Goal: Transaction & Acquisition: Purchase product/service

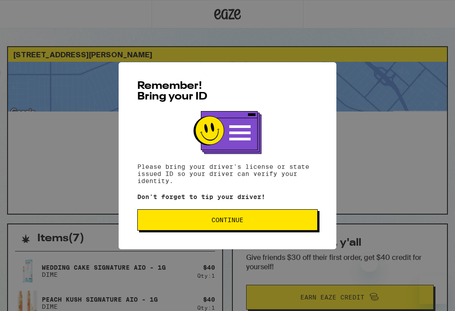
click at [254, 223] on span "Continue" at bounding box center [227, 220] width 165 height 6
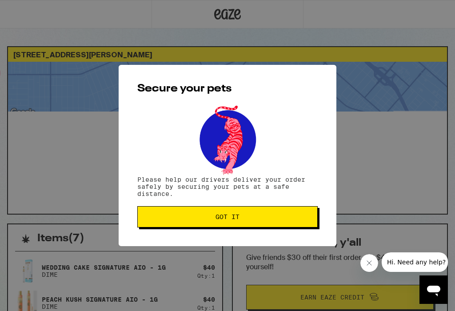
click at [257, 216] on button "Got it" at bounding box center [227, 216] width 181 height 21
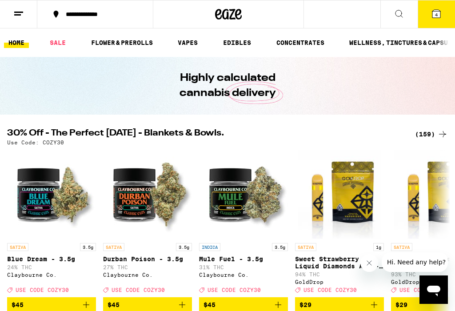
click at [443, 23] on button "4" at bounding box center [436, 14] width 37 height 28
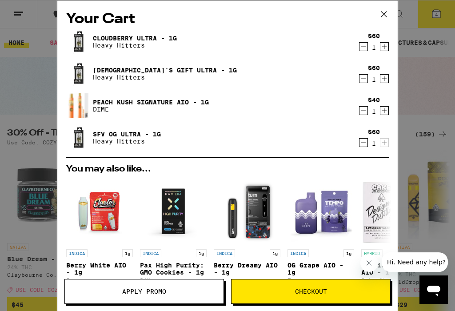
click at [363, 80] on icon "Decrement" at bounding box center [364, 78] width 8 height 11
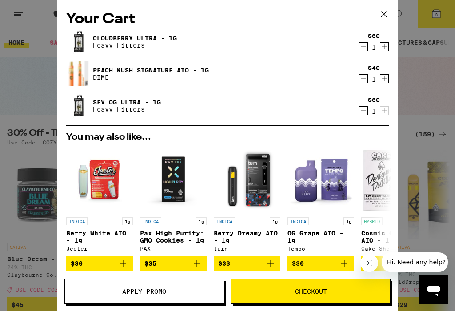
click at [365, 47] on icon "Decrement" at bounding box center [363, 47] width 5 height 0
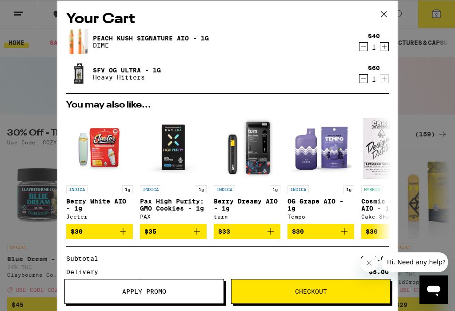
click at [363, 81] on icon "Decrement" at bounding box center [364, 78] width 8 height 11
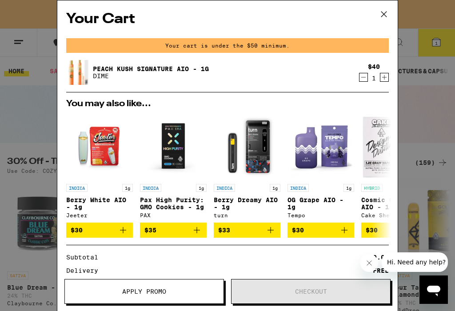
click at [171, 292] on span "Apply Promo" at bounding box center [144, 292] width 159 height 6
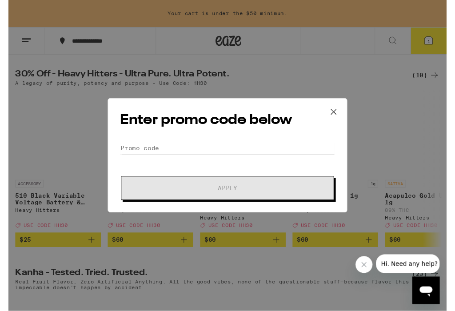
scroll to position [291, 0]
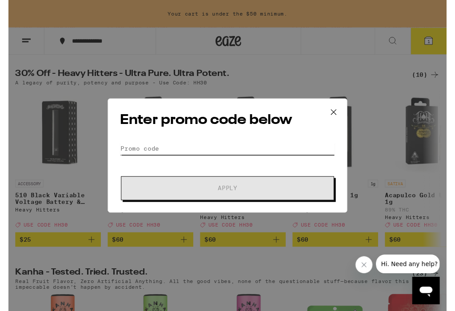
click at [125, 152] on input "Promo Code" at bounding box center [227, 154] width 223 height 13
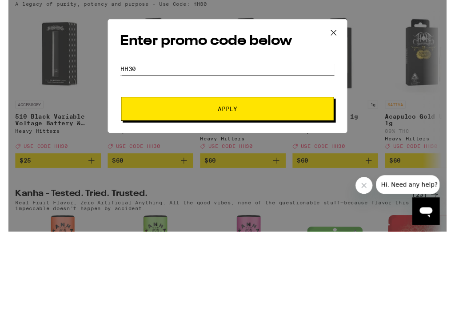
type input "Hh30"
click at [242, 193] on span "Apply" at bounding box center [228, 196] width 160 height 6
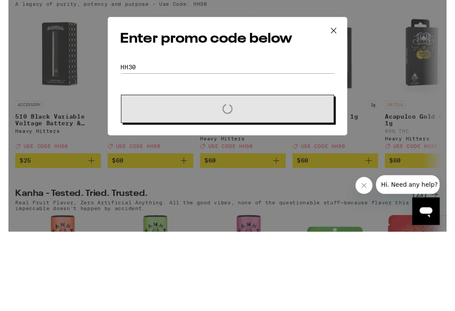
scroll to position [373, 0]
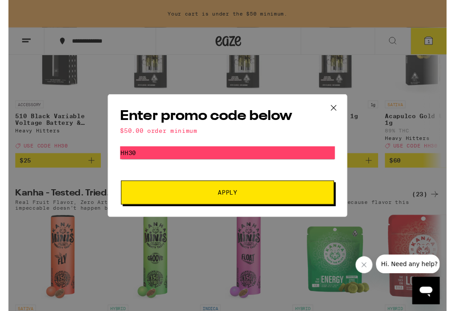
click at [132, 201] on button "Apply" at bounding box center [227, 200] width 221 height 25
click at [343, 110] on icon at bounding box center [337, 111] width 13 height 13
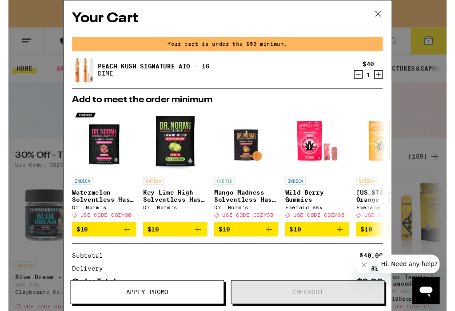
click at [389, 15] on icon at bounding box center [383, 14] width 13 height 13
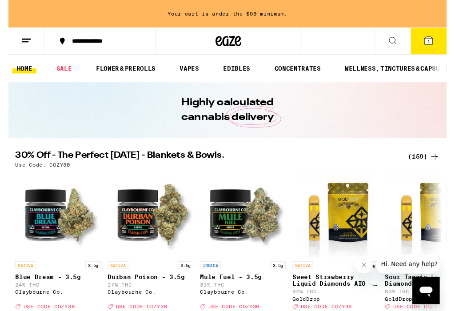
scroll to position [12, 0]
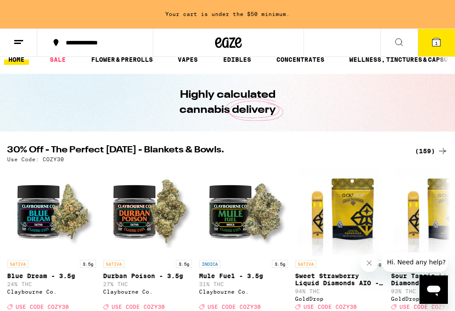
click at [23, 44] on icon at bounding box center [18, 42] width 11 height 11
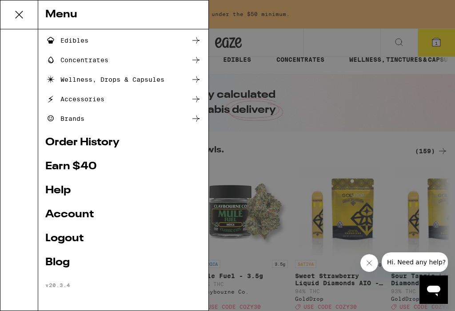
scroll to position [98, 0]
click at [114, 143] on link "Order History" at bounding box center [123, 142] width 156 height 11
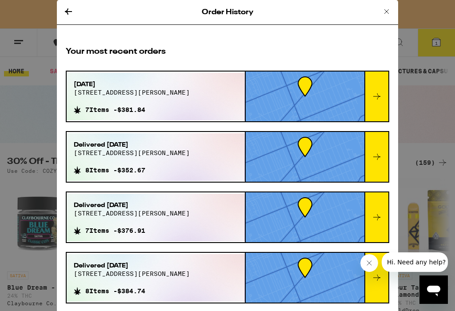
click at [243, 106] on div "[DATE][STREET_ADDRESS][PERSON_NAME] Items - $381.84" at bounding box center [156, 97] width 178 height 48
click at [379, 97] on icon at bounding box center [377, 96] width 11 height 11
